Goal: Check status: Check status

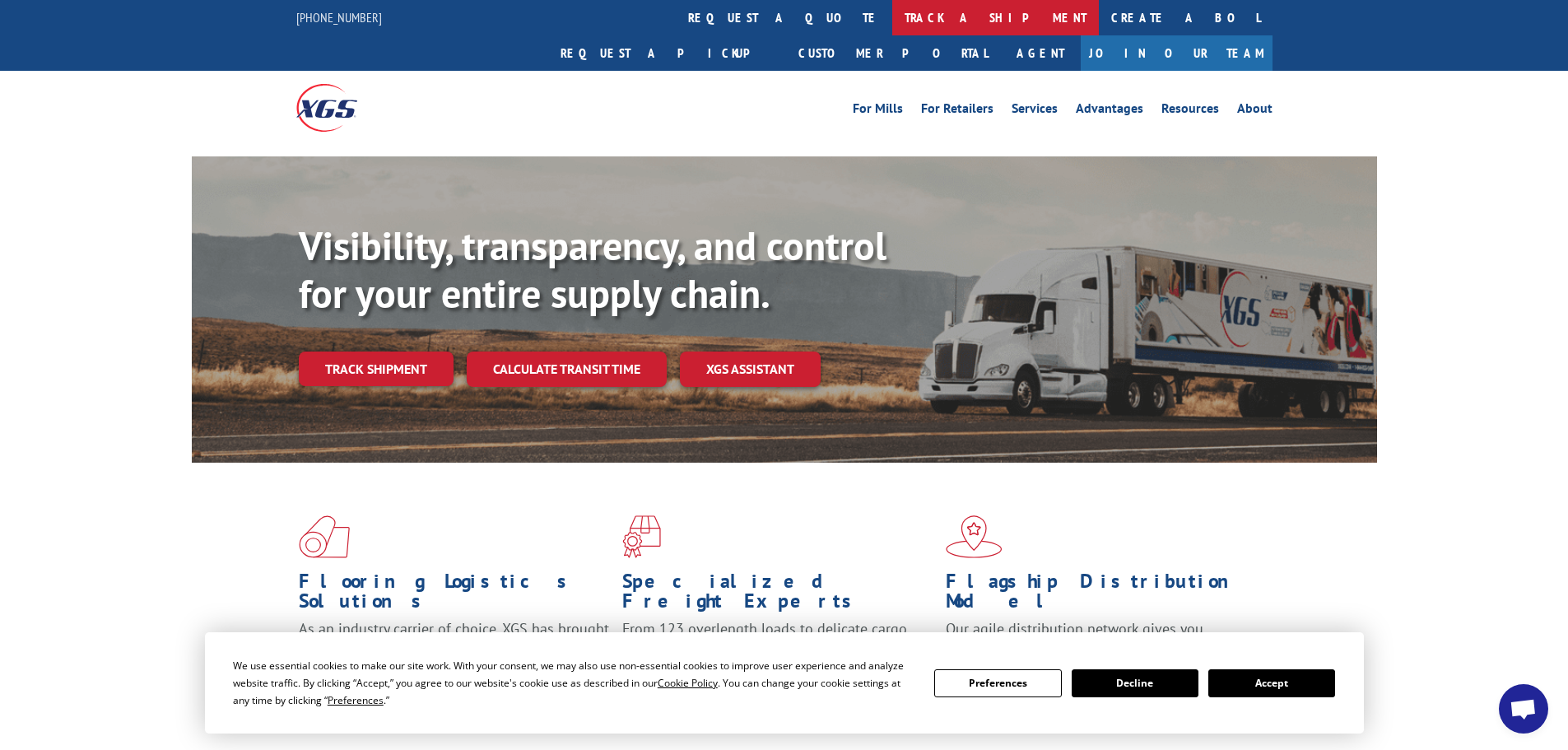
click at [893, 33] on link "track a shipment" at bounding box center [996, 17] width 206 height 36
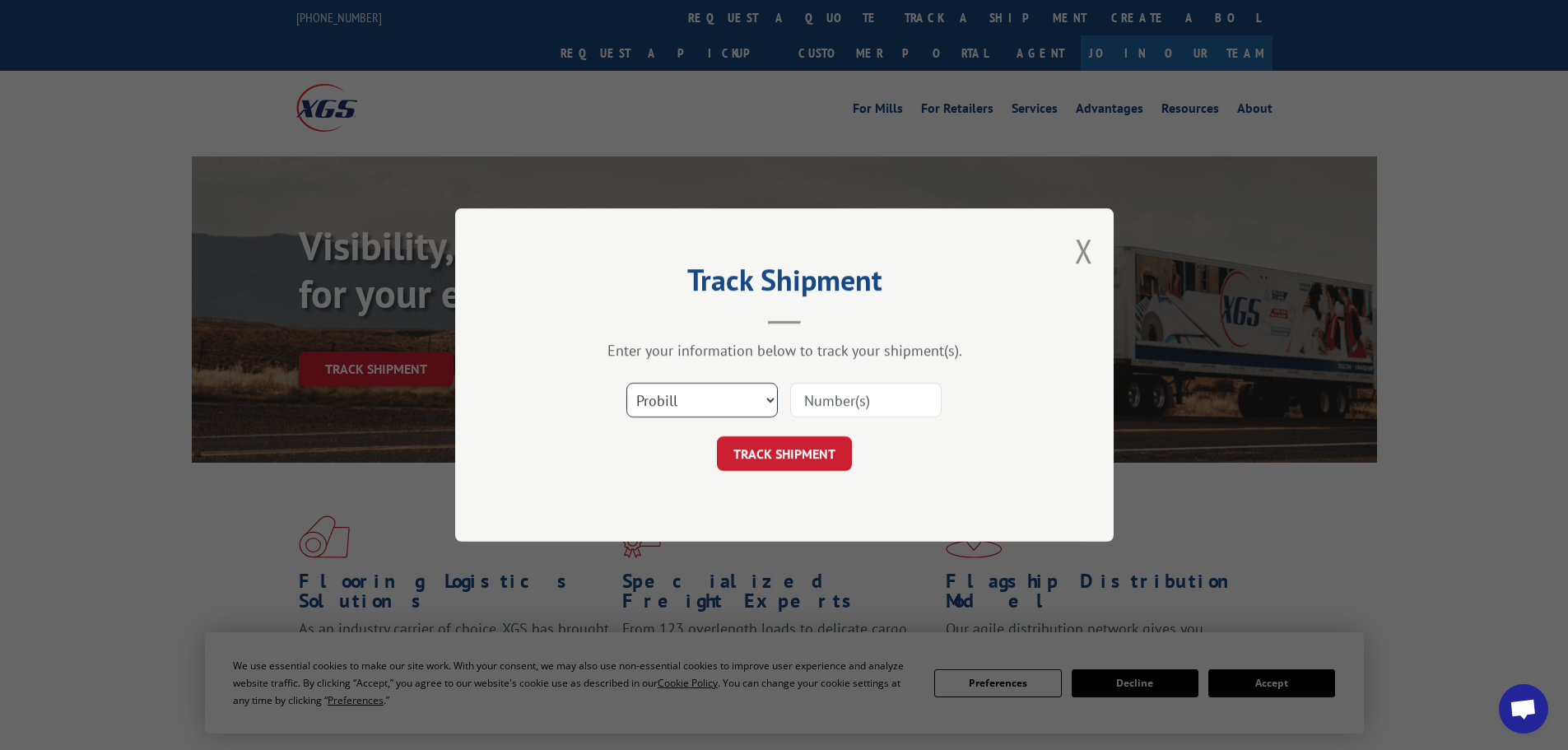
click at [764, 389] on select "Select category... Probill BOL PO" at bounding box center [702, 401] width 152 height 35
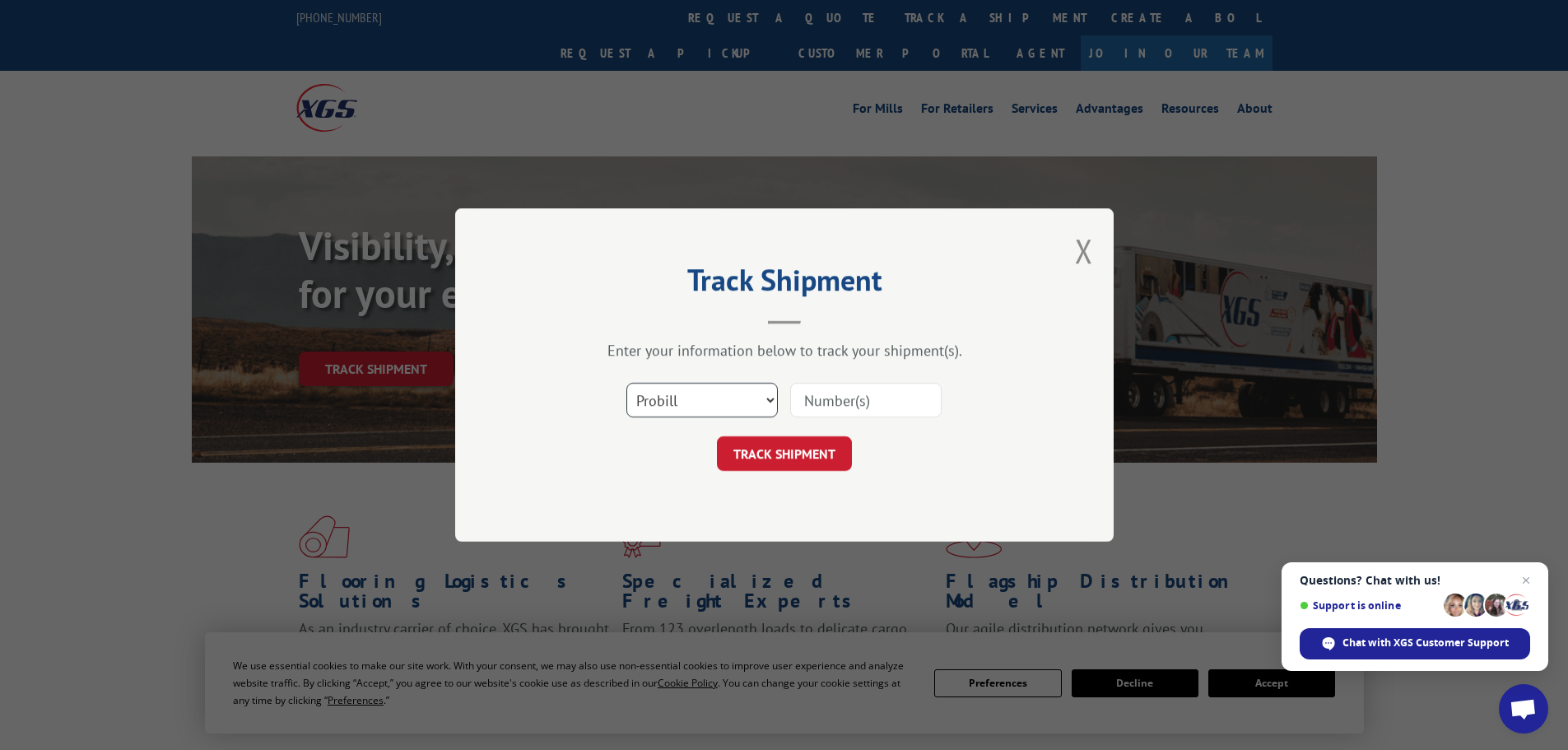
select select "po"
click at [627, 383] on select "Select category... Probill BOL PO" at bounding box center [702, 401] width 152 height 35
click at [849, 408] on input at bounding box center [866, 401] width 152 height 35
type input "5106116"
click button "TRACK SHIPMENT" at bounding box center [784, 453] width 135 height 35
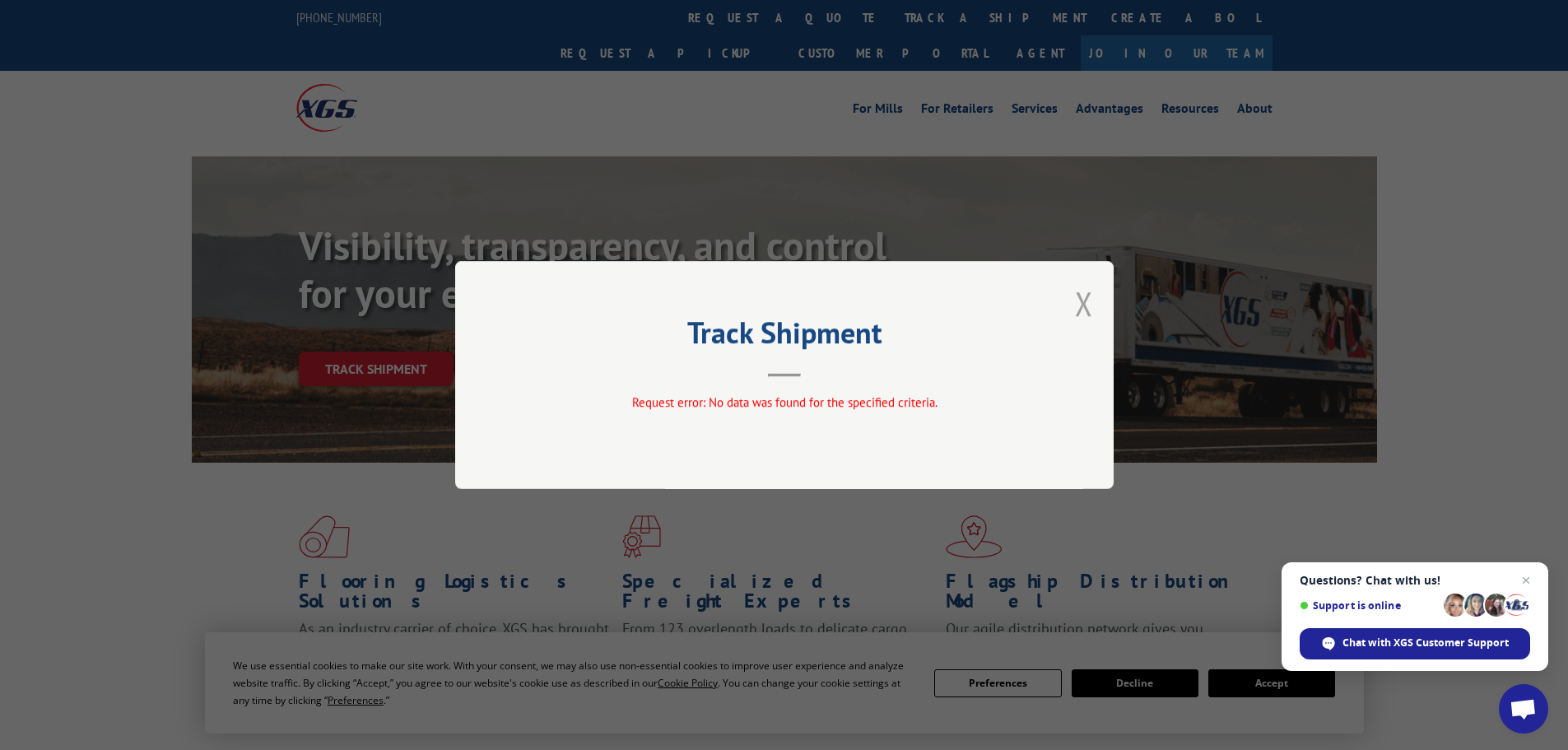
click at [1079, 310] on button "Close modal" at bounding box center [1083, 303] width 18 height 43
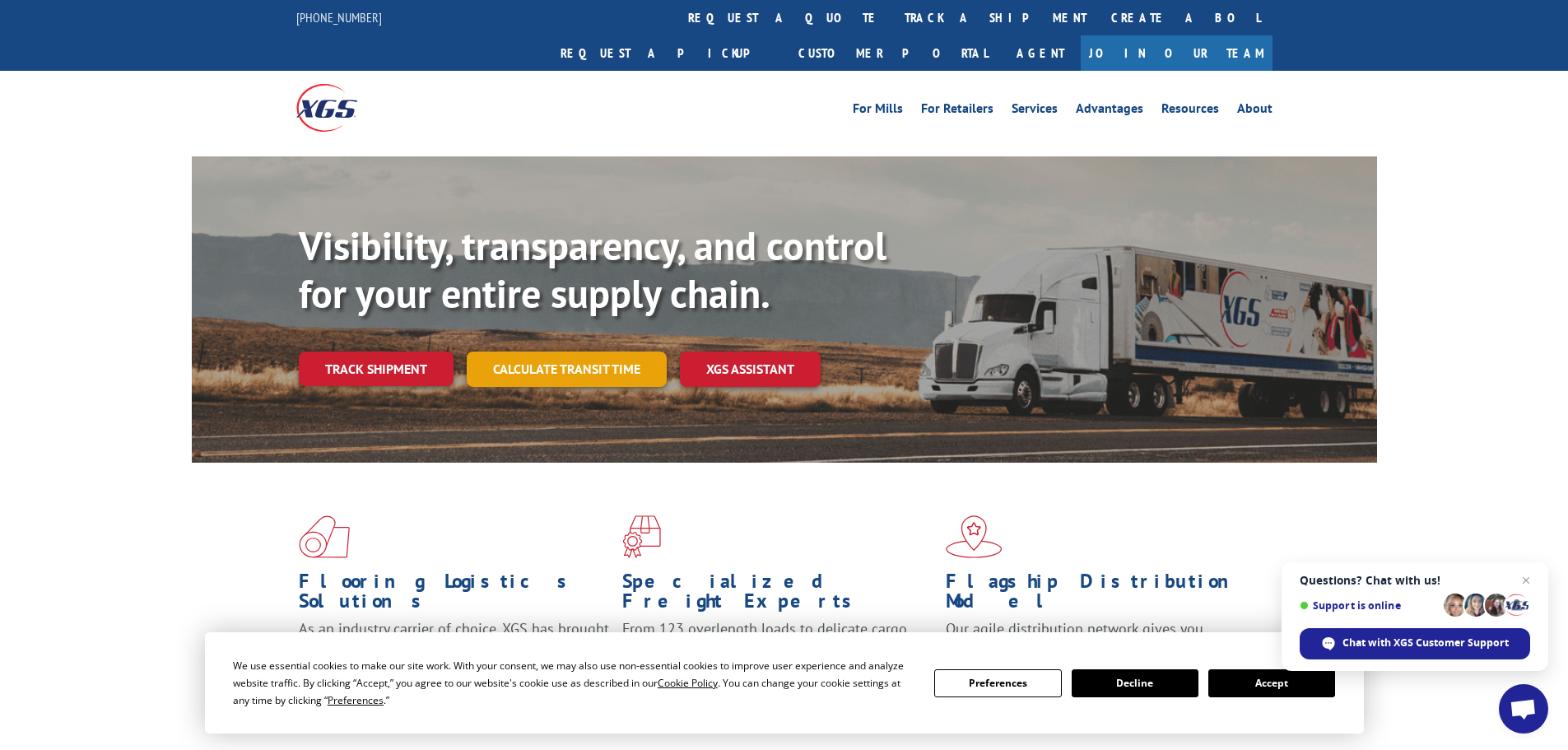
click at [591, 352] on link "Calculate transit time" at bounding box center [567, 369] width 200 height 36
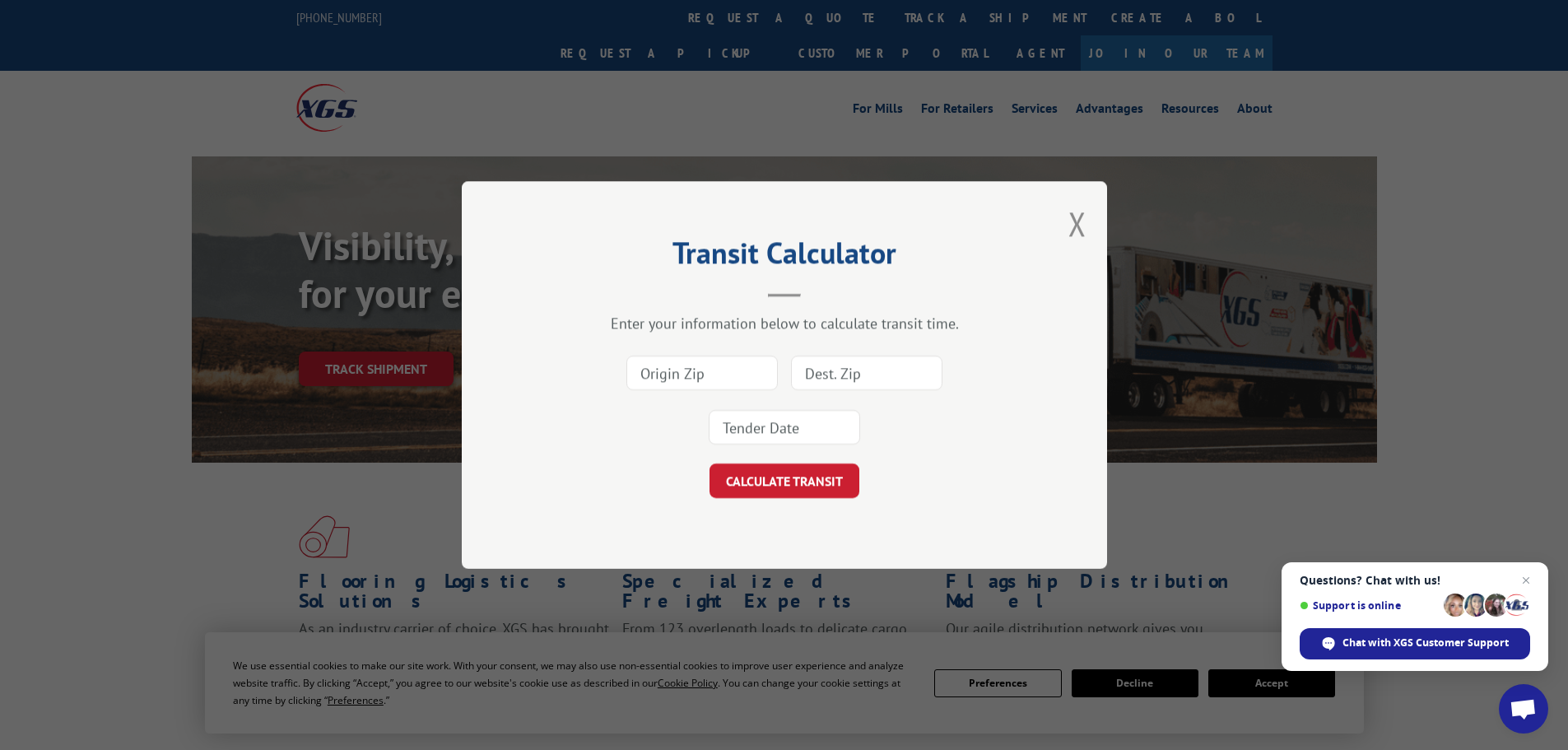
click at [681, 378] on input at bounding box center [702, 373] width 152 height 35
click at [1077, 224] on button "Close modal" at bounding box center [1077, 224] width 18 height 43
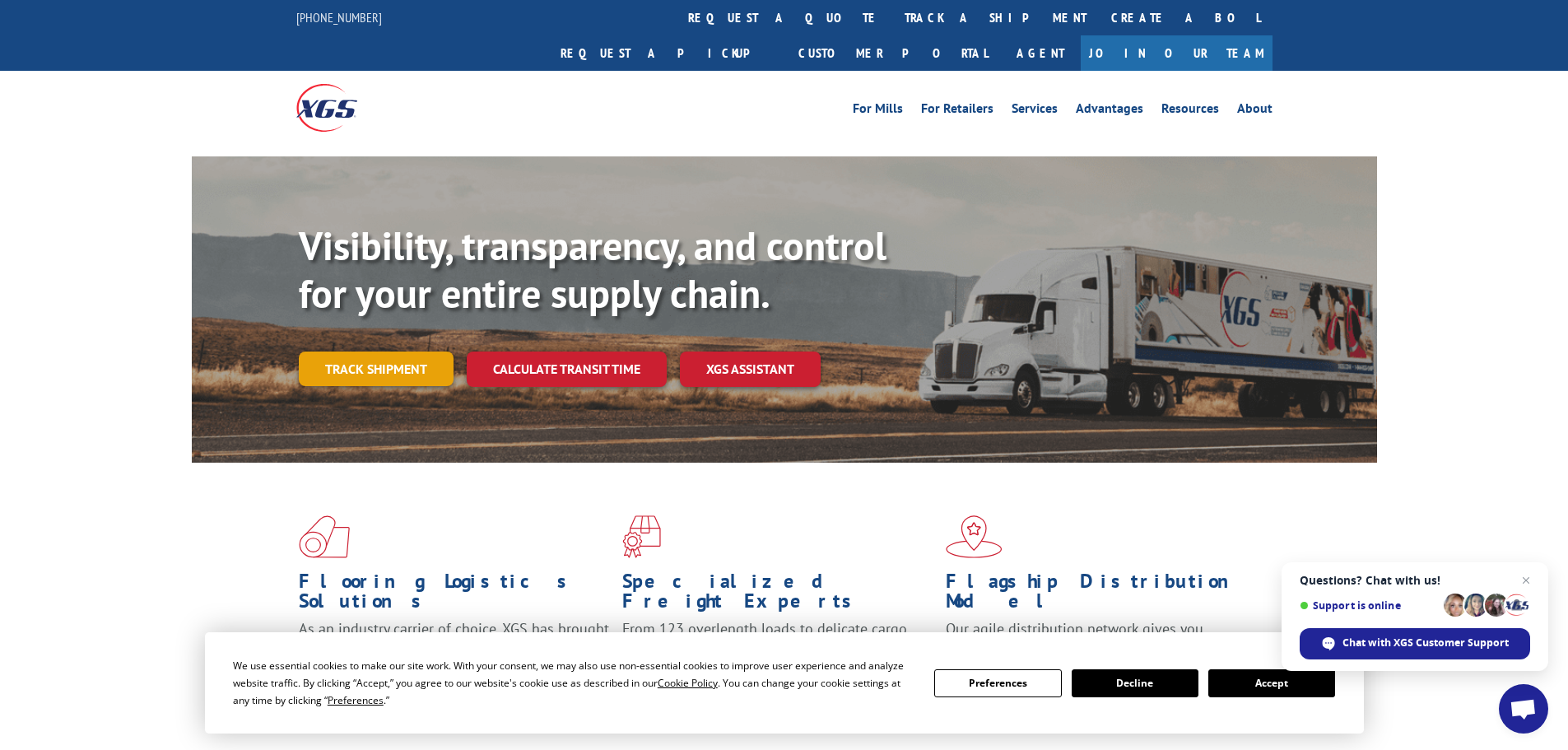
click at [446, 352] on link "Track shipment" at bounding box center [376, 369] width 155 height 35
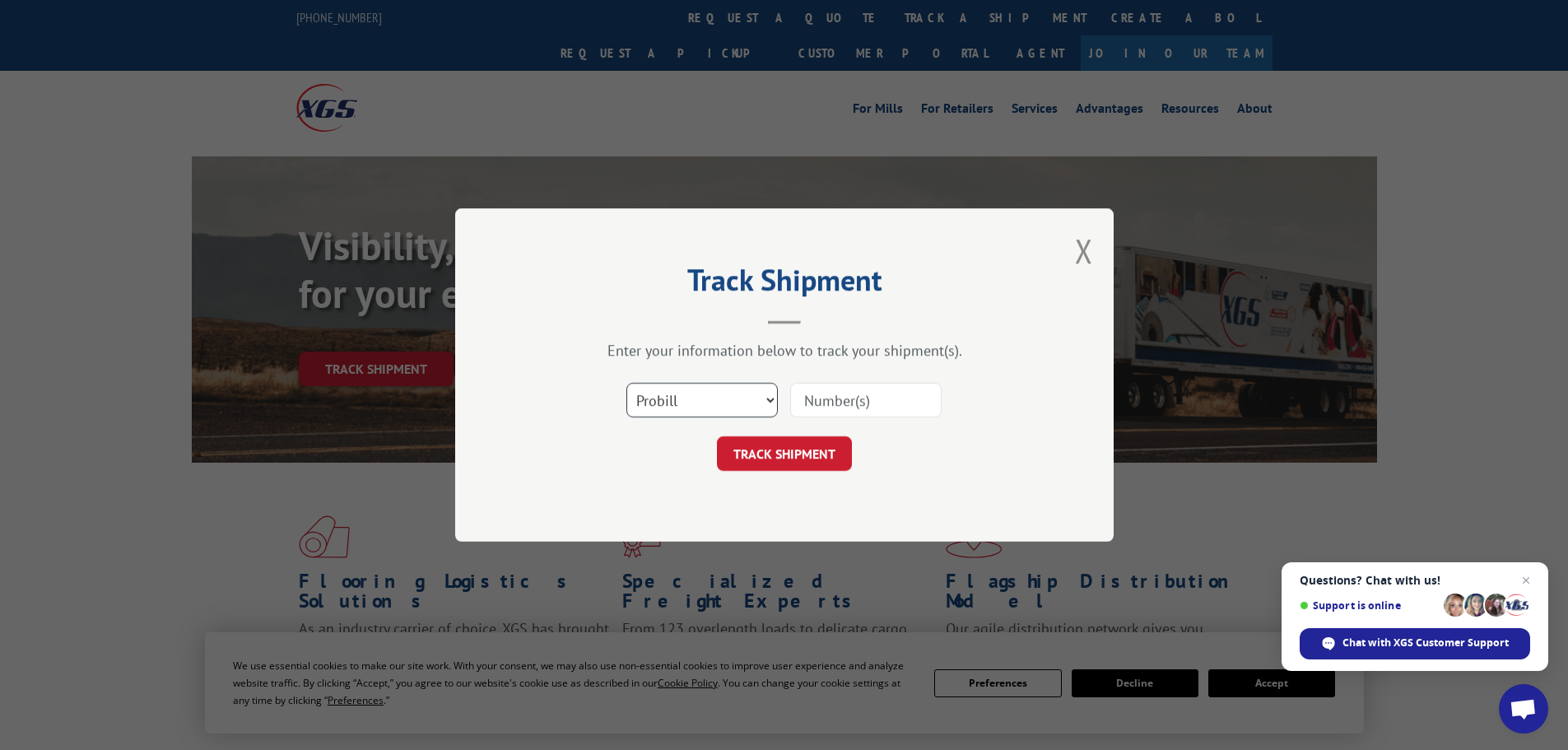
drag, startPoint x: 762, startPoint y: 397, endPoint x: 777, endPoint y: 402, distance: 15.8
click at [762, 397] on select "Select category... Probill BOL PO" at bounding box center [702, 401] width 152 height 35
click at [809, 398] on input at bounding box center [866, 401] width 152 height 35
type input "5106116"
click button "TRACK SHIPMENT" at bounding box center [784, 453] width 135 height 35
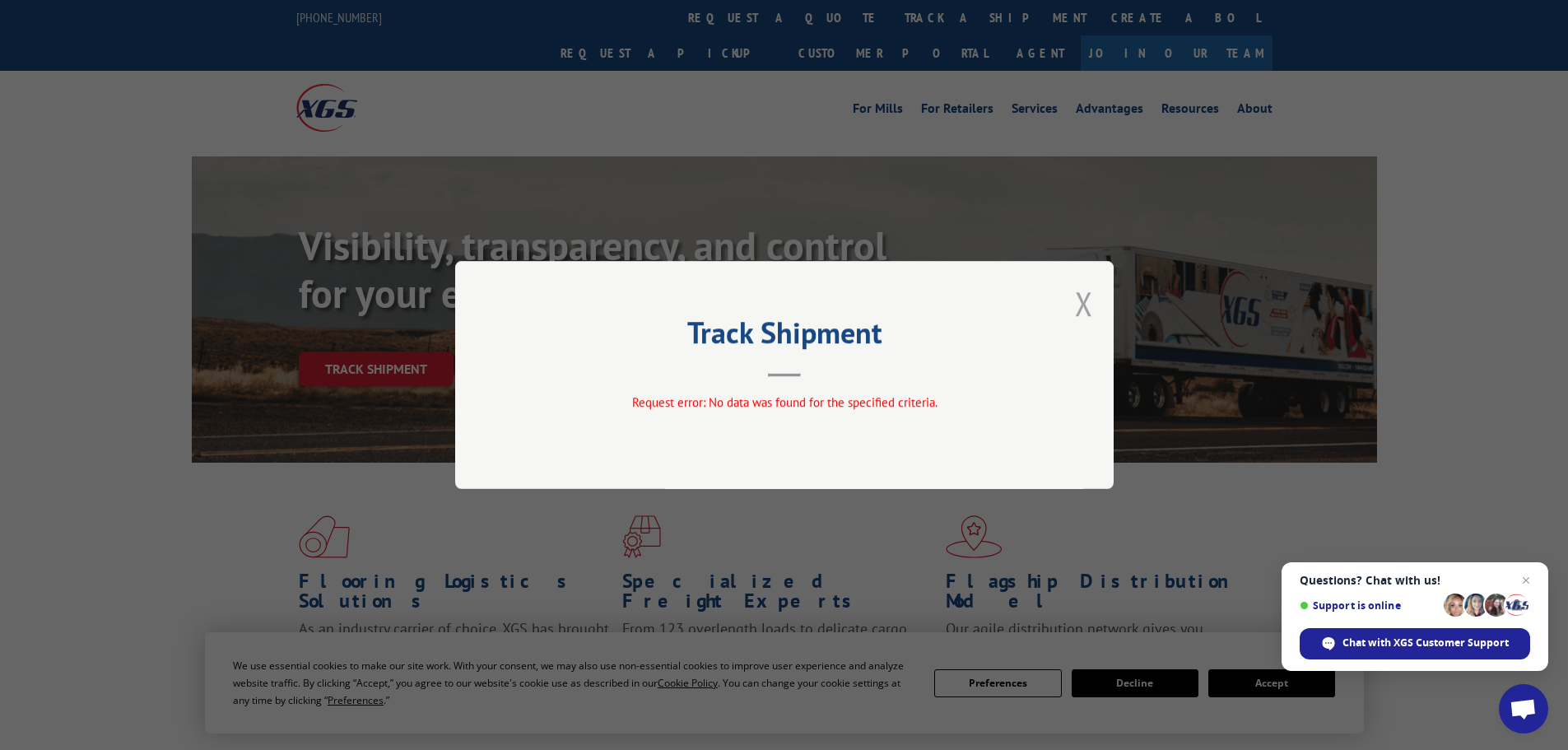
click at [1089, 308] on button "Close modal" at bounding box center [1083, 303] width 18 height 43
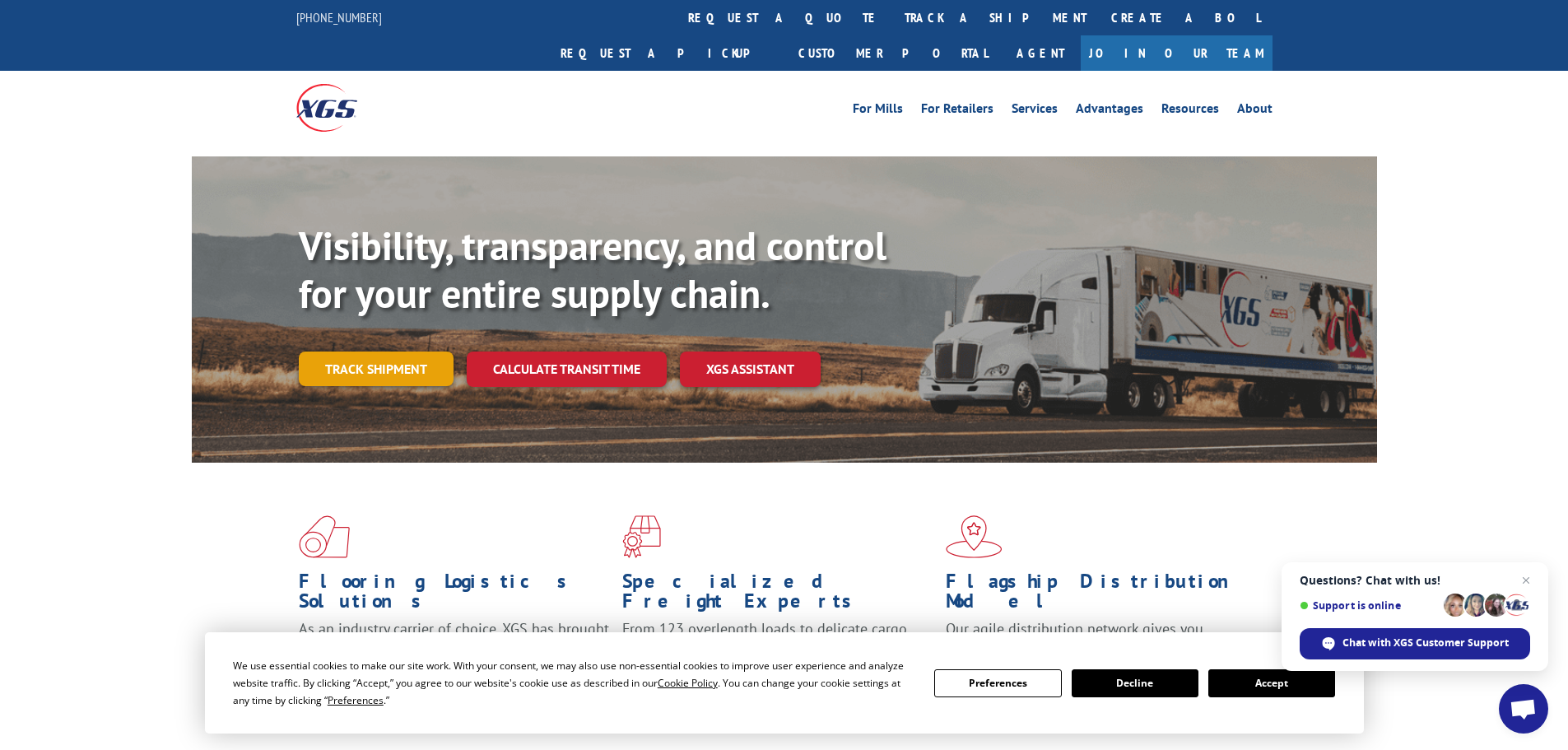
click at [341, 352] on link "Track shipment" at bounding box center [376, 369] width 155 height 35
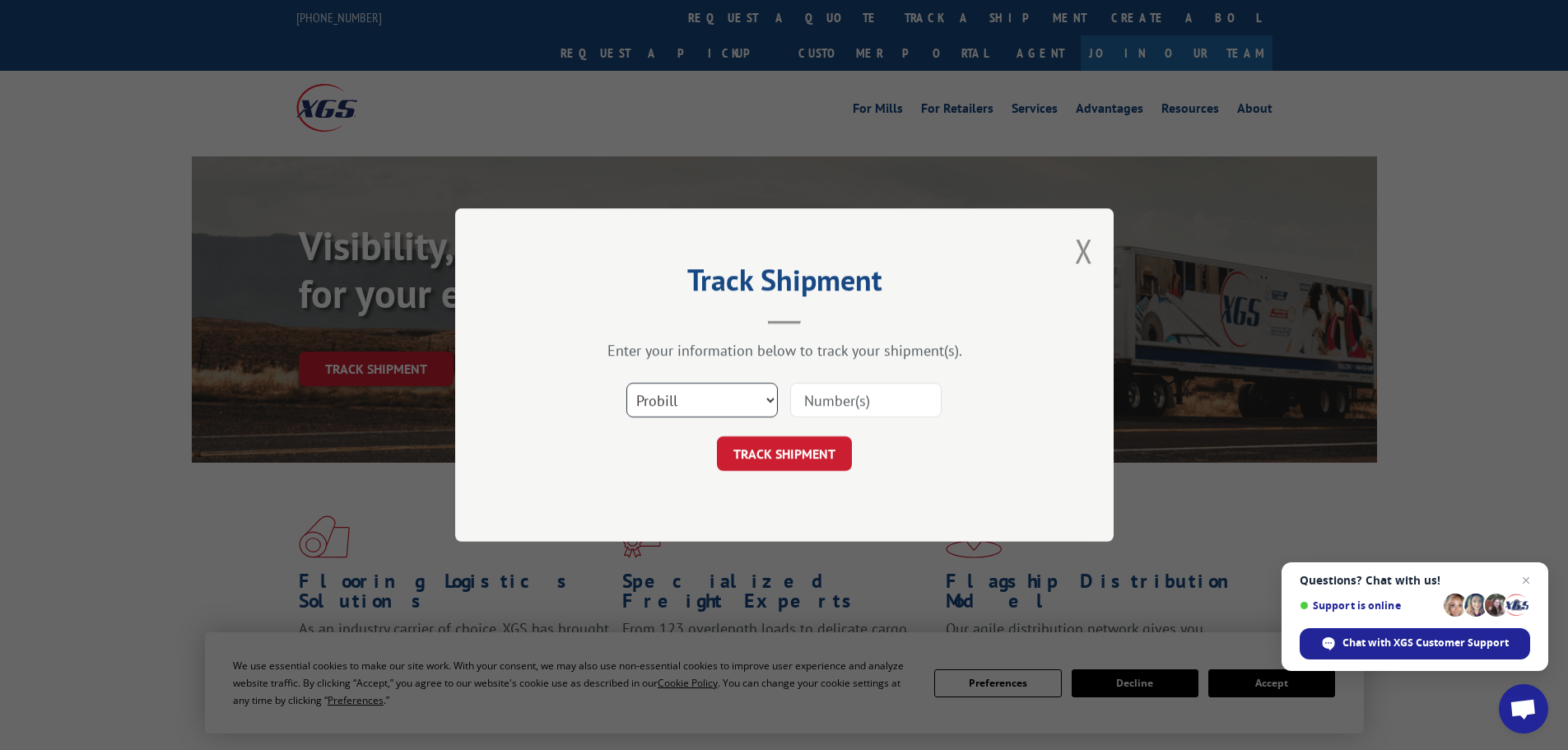
click at [742, 388] on select "Select category... Probill BOL PO" at bounding box center [702, 401] width 152 height 35
select select "bol"
click at [627, 383] on select "Select category... Probill BOL PO" at bounding box center [702, 401] width 152 height 35
click at [896, 383] on input at bounding box center [866, 401] width 152 height 35
type input "5106116"
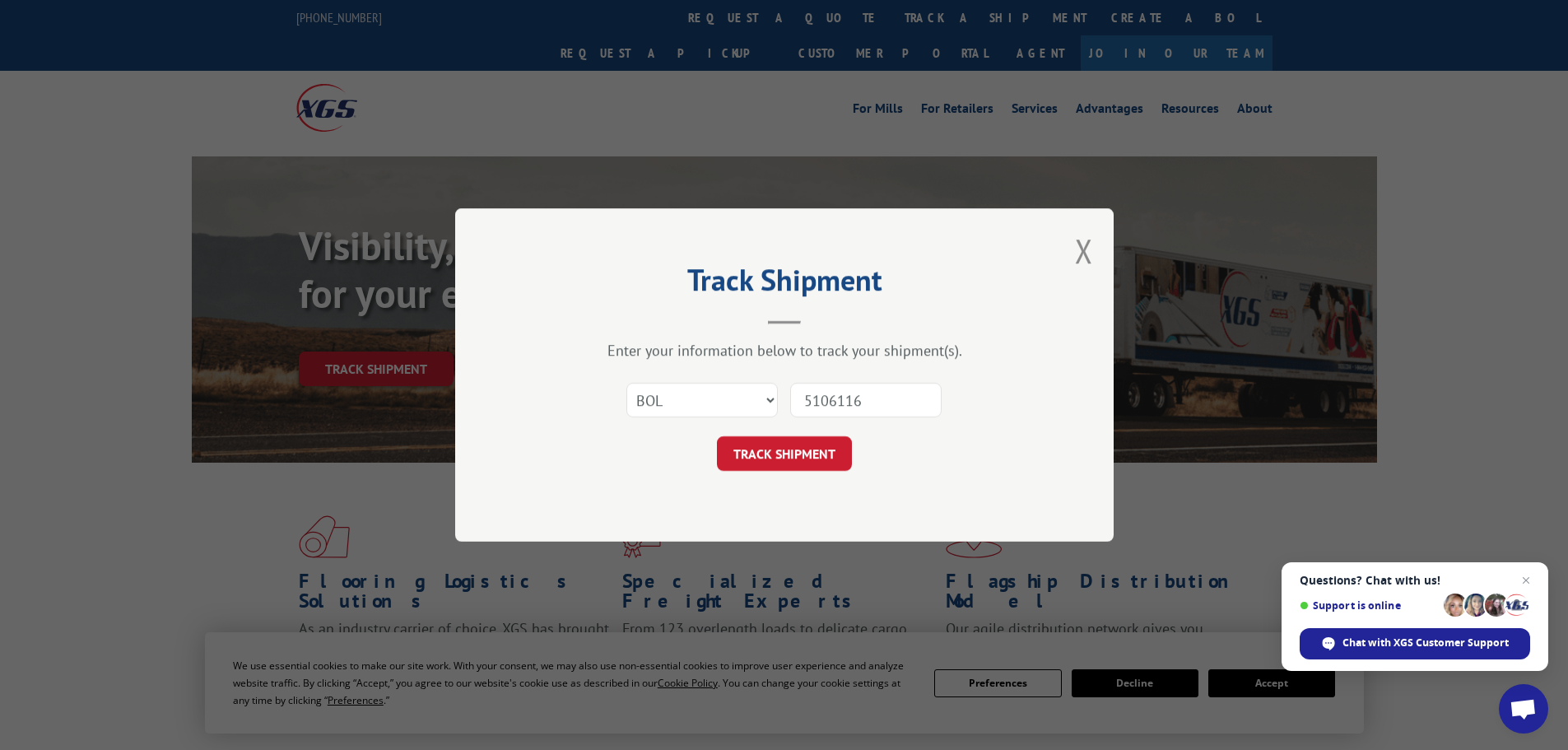
click at [717, 436] on button "TRACK SHIPMENT" at bounding box center [784, 453] width 135 height 35
